Goal: Transaction & Acquisition: Purchase product/service

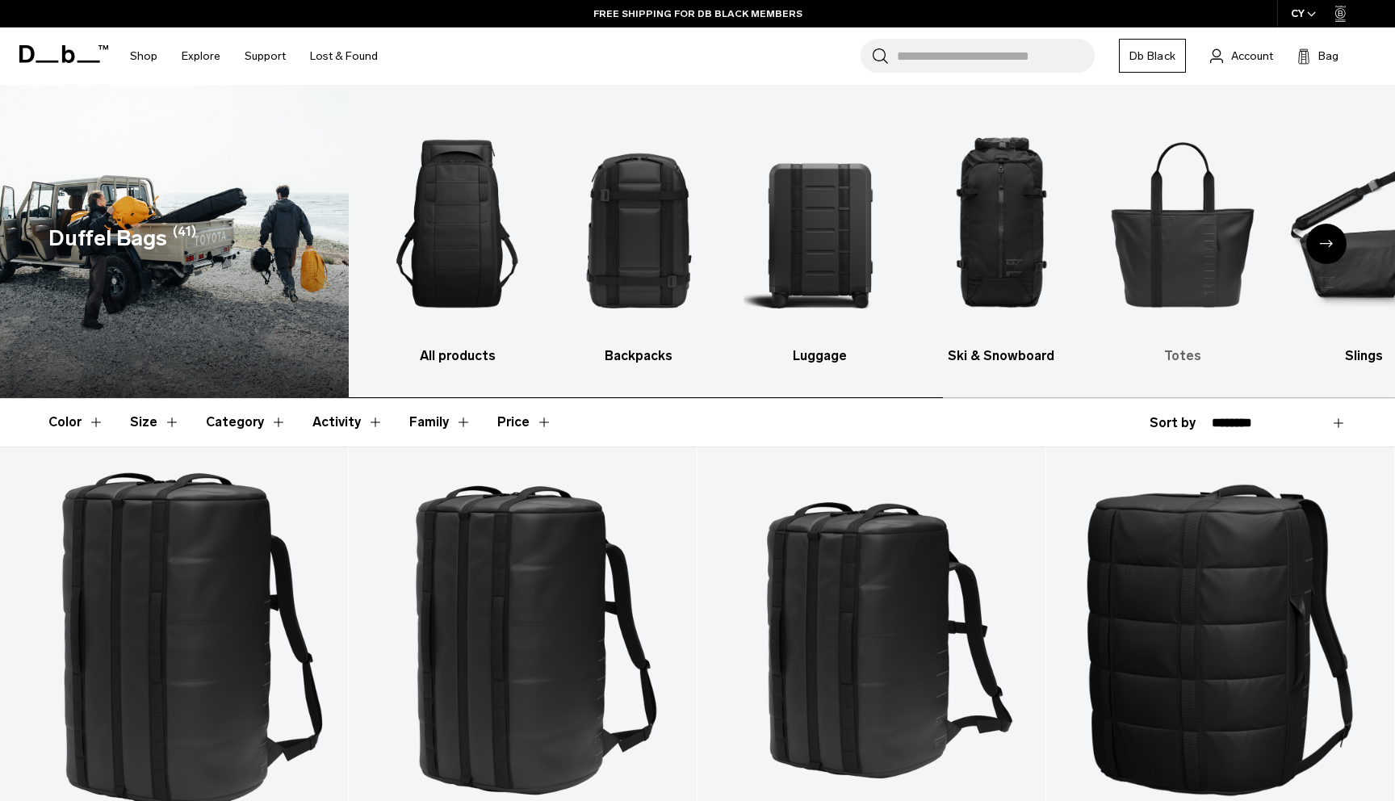
click at [1182, 224] on img "5 / 10" at bounding box center [1182, 223] width 153 height 229
click at [1186, 171] on img "5 / 10" at bounding box center [1182, 223] width 153 height 229
